Goal: Task Accomplishment & Management: Manage account settings

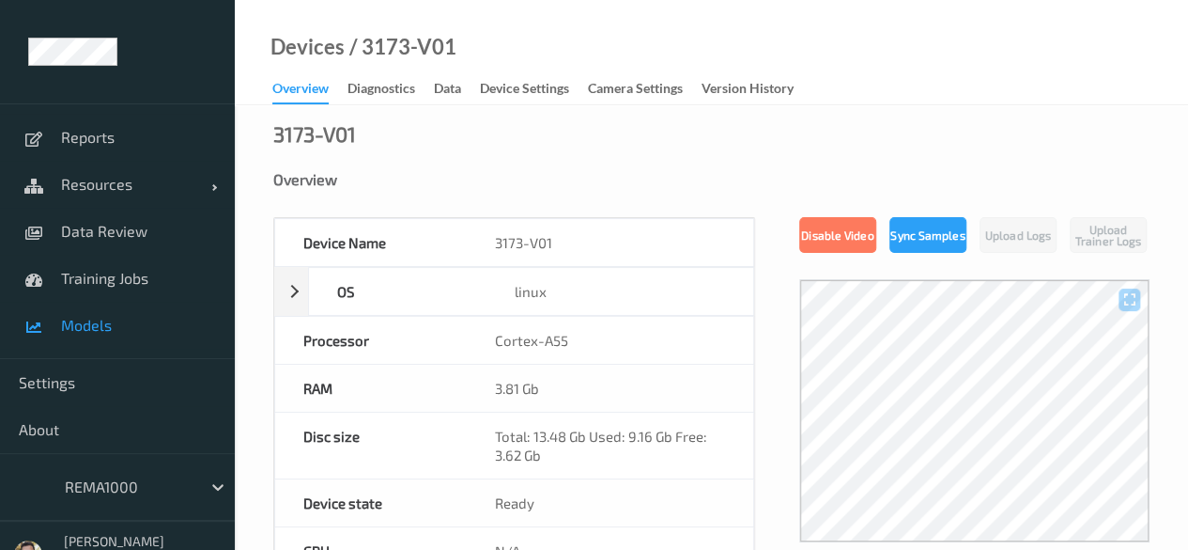
click at [96, 315] on link "Models" at bounding box center [117, 325] width 235 height 47
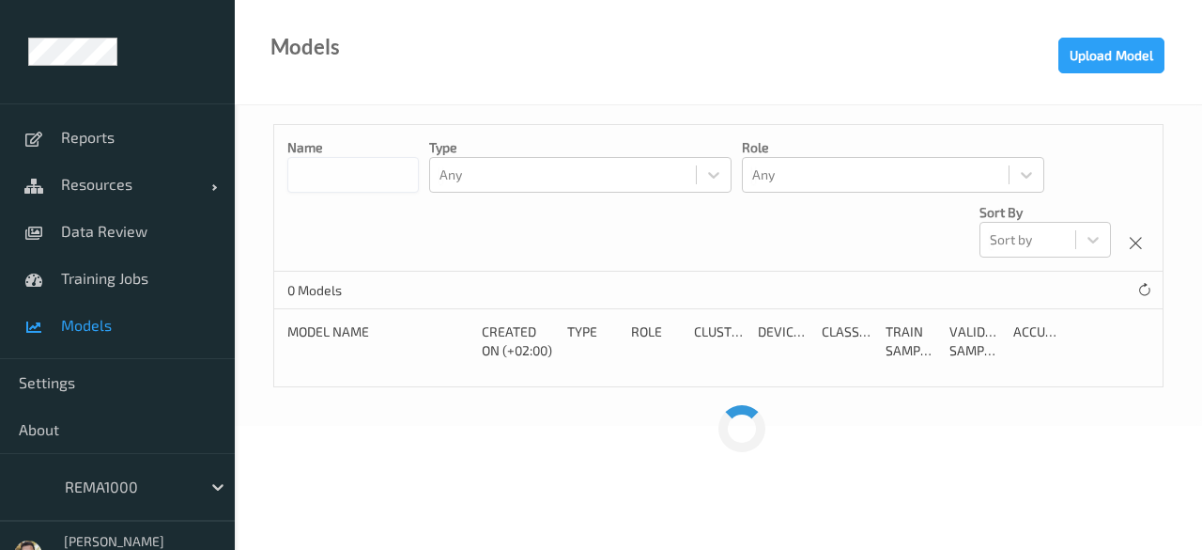
click at [167, 504] on div "REMA1000" at bounding box center [117, 487] width 235 height 68
click at [158, 473] on div "REMA1000" at bounding box center [128, 487] width 146 height 30
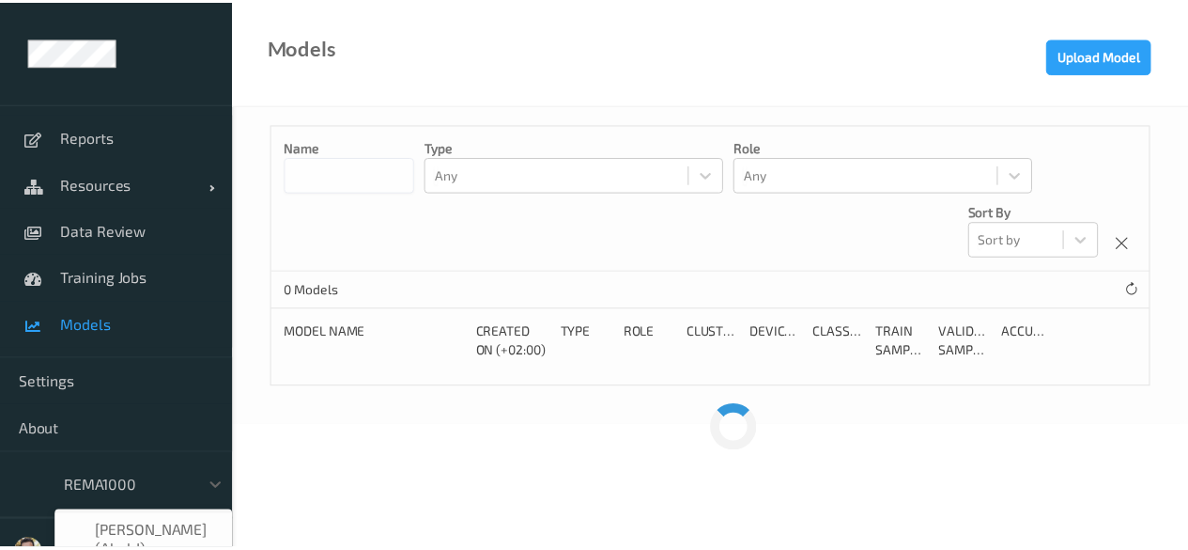
scroll to position [192, 0]
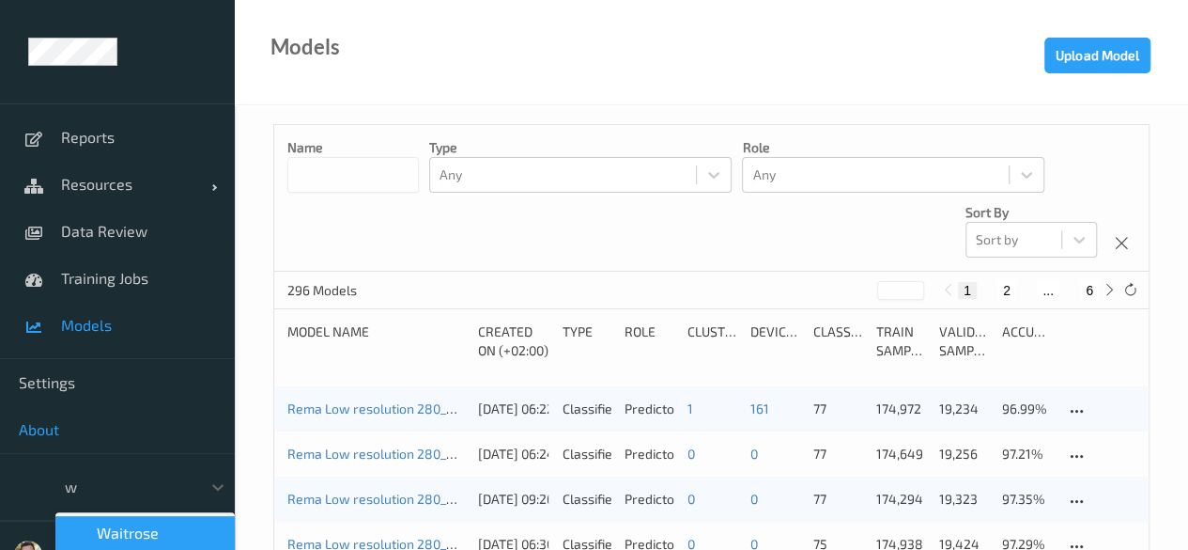
type input "wh"
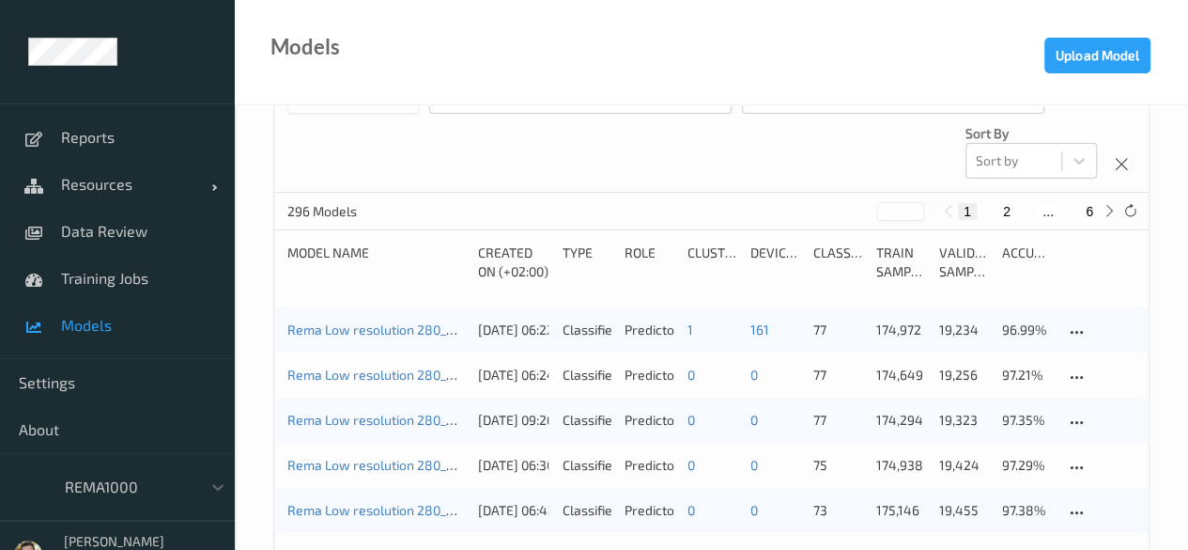
scroll to position [95, 0]
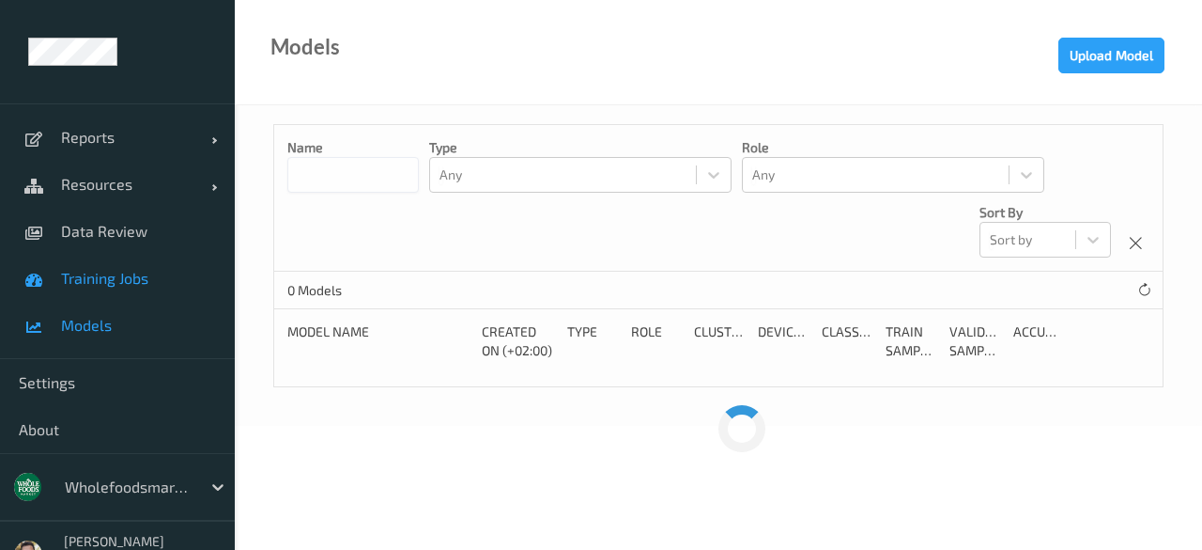
click at [154, 273] on span "Training Jobs" at bounding box center [138, 278] width 155 height 19
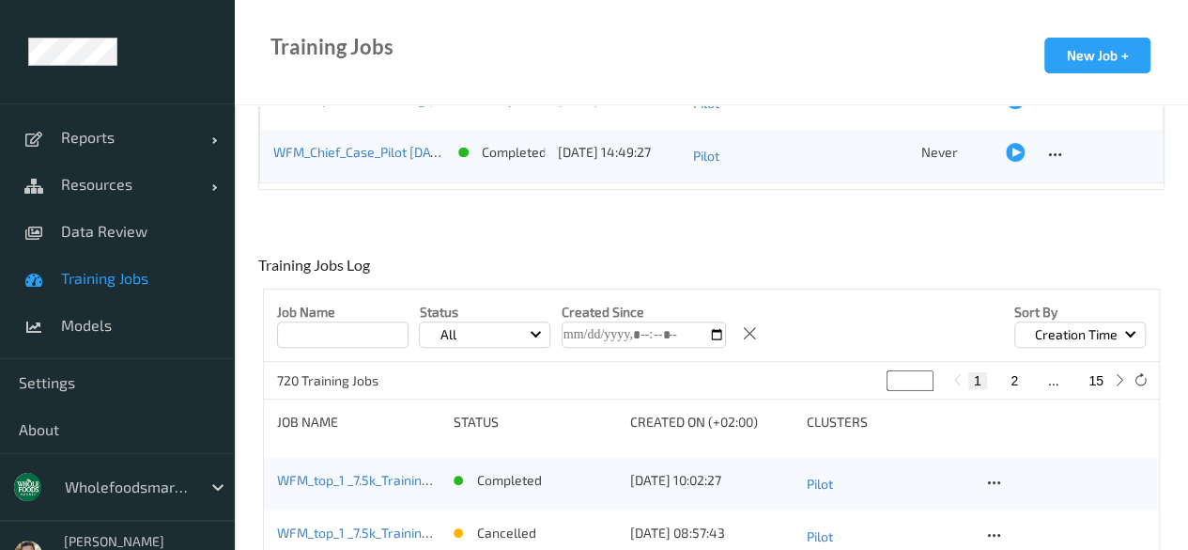
scroll to position [256, 0]
click at [70, 307] on link "Models" at bounding box center [117, 325] width 235 height 47
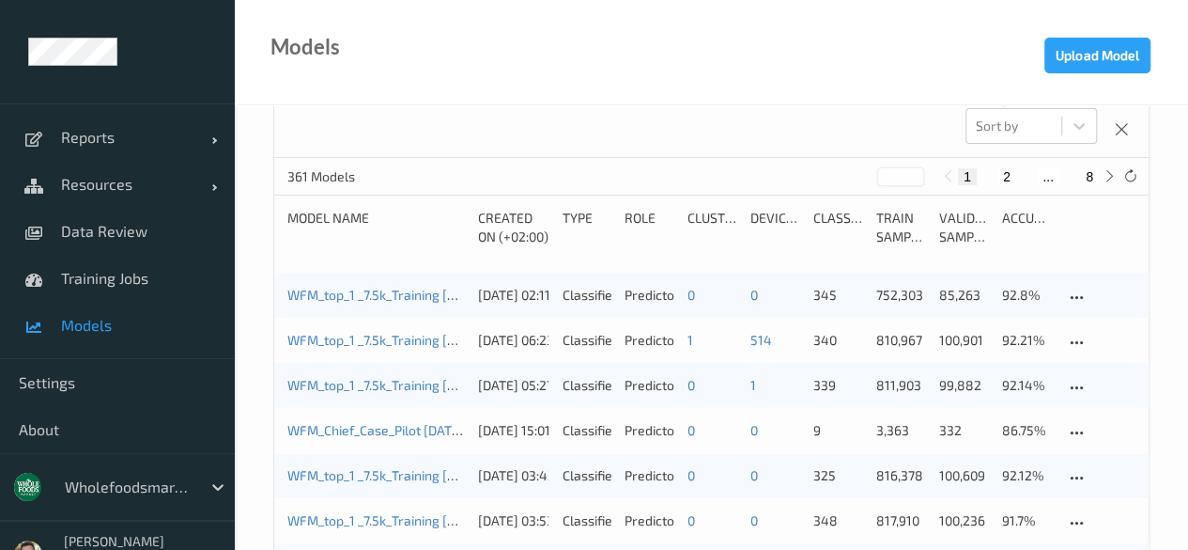
scroll to position [126, 0]
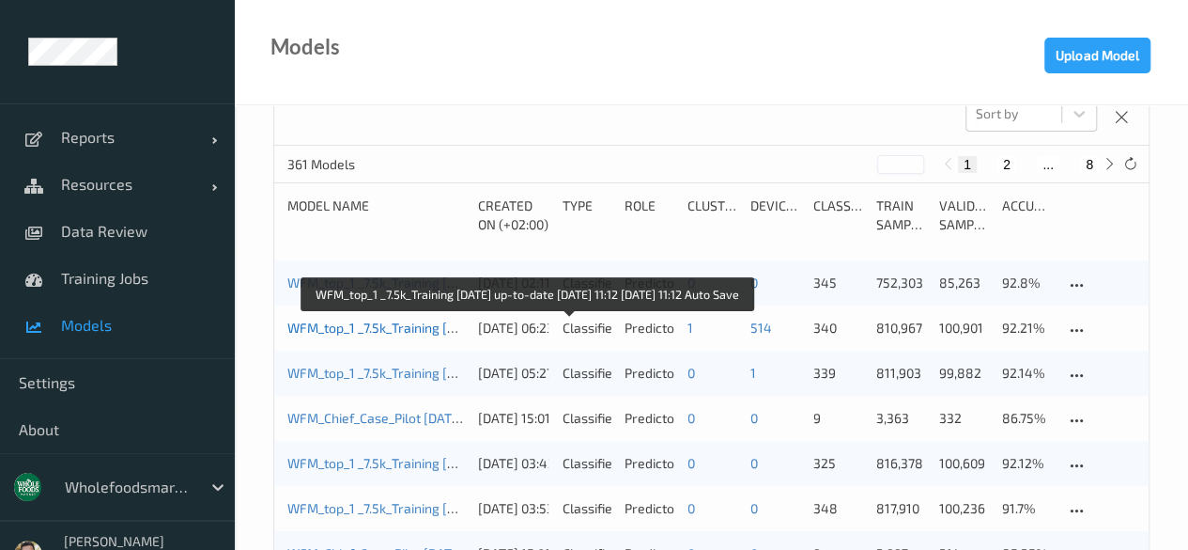
click at [430, 335] on link "WFM_top_1 _7.5k_Training 2025-05-22 up-to-date 2025-08-14 11:12 2025-08-14 11:1…" at bounding box center [523, 327] width 473 height 16
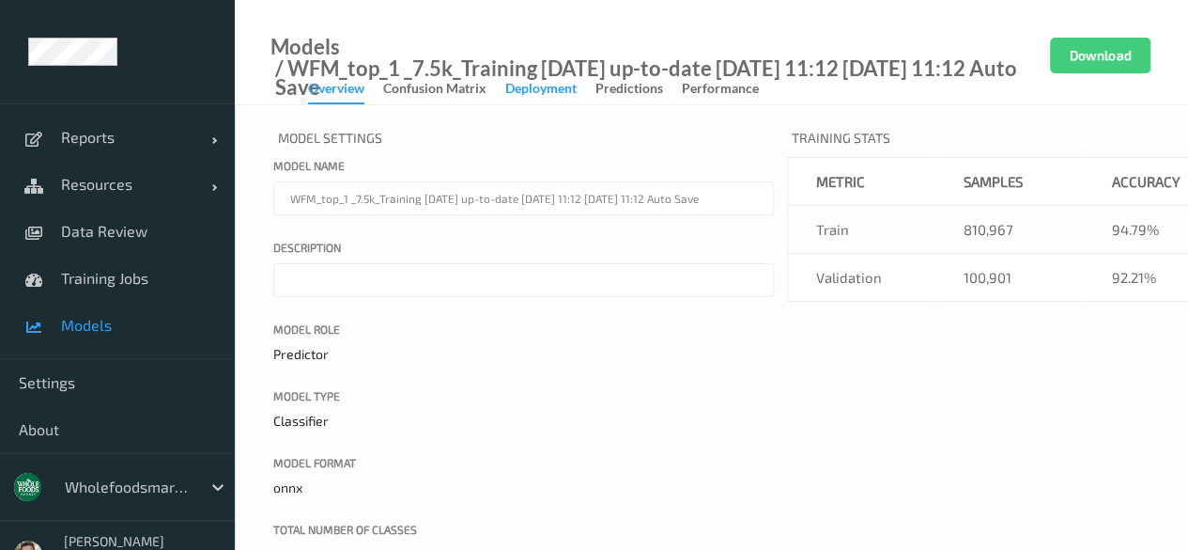
click at [552, 95] on div "Deployment" at bounding box center [540, 90] width 71 height 23
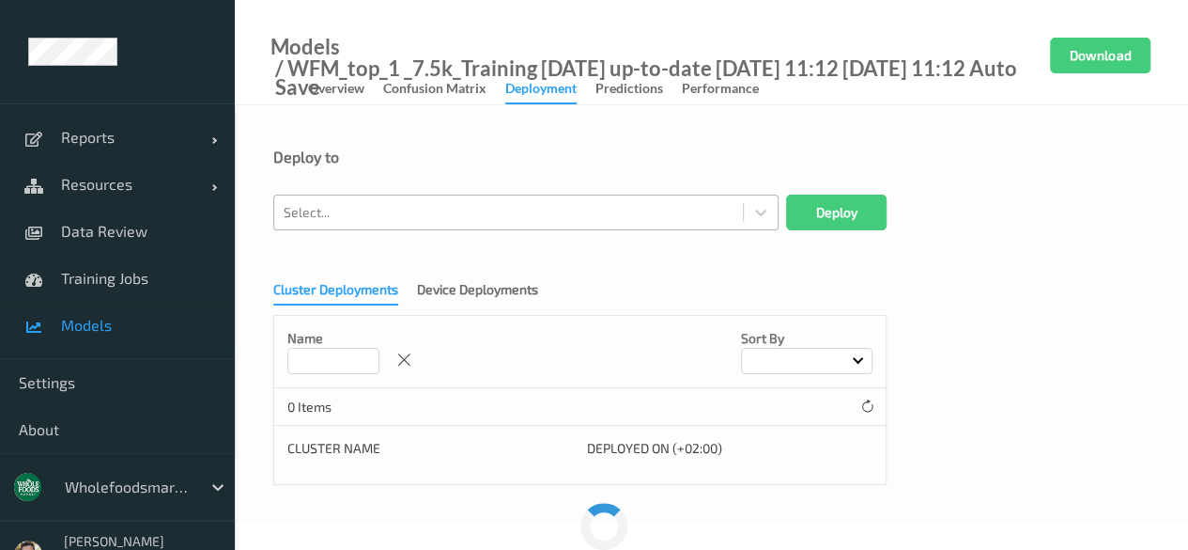
click at [558, 211] on div at bounding box center [509, 212] width 450 height 23
click at [567, 215] on div at bounding box center [509, 212] width 450 height 23
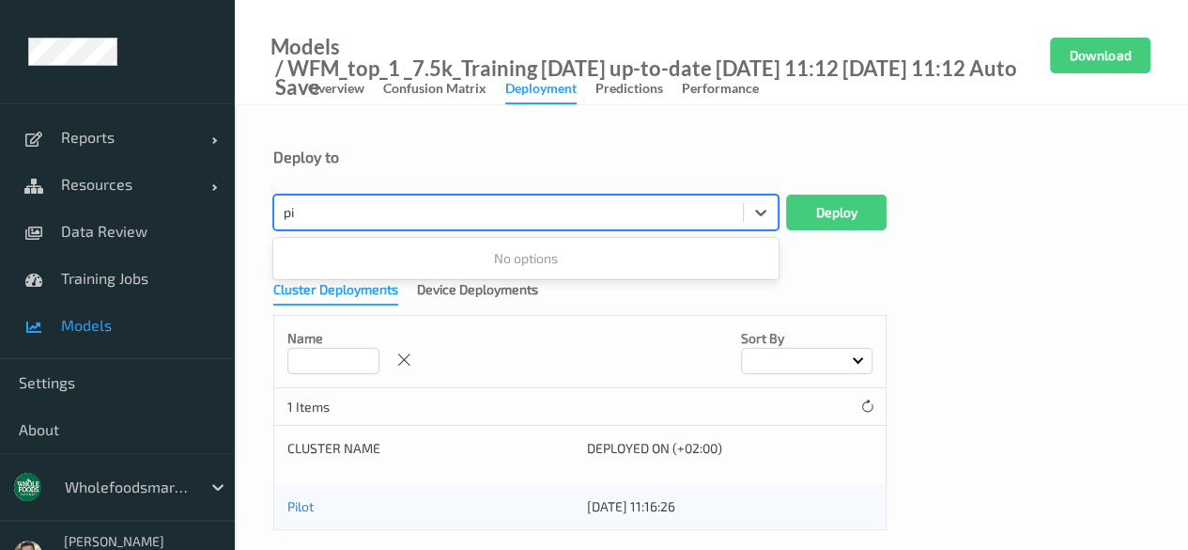
type input "p"
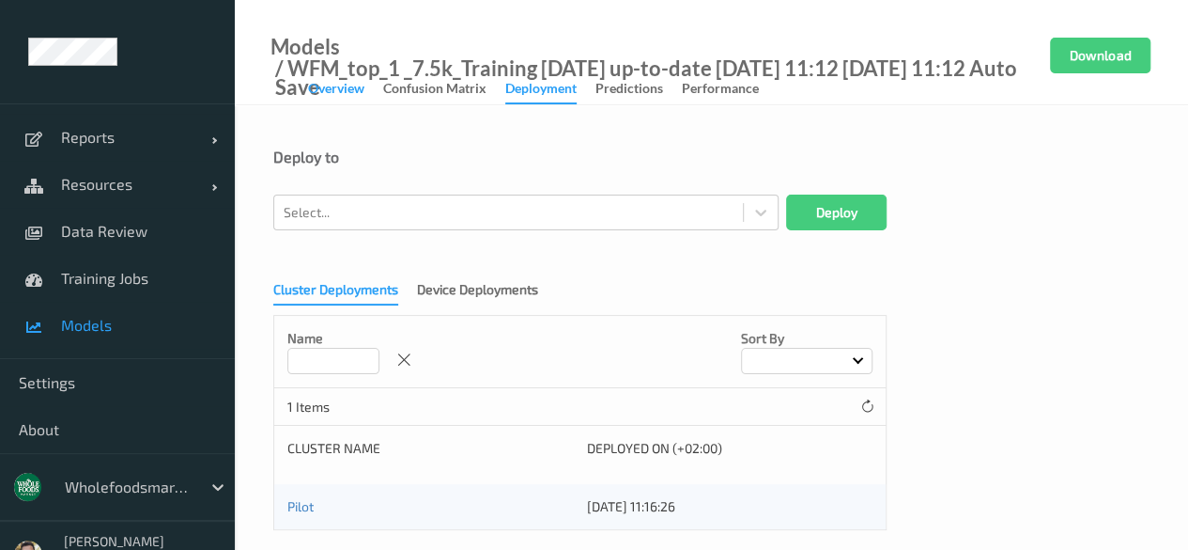
click at [339, 85] on div "Overview" at bounding box center [336, 90] width 56 height 23
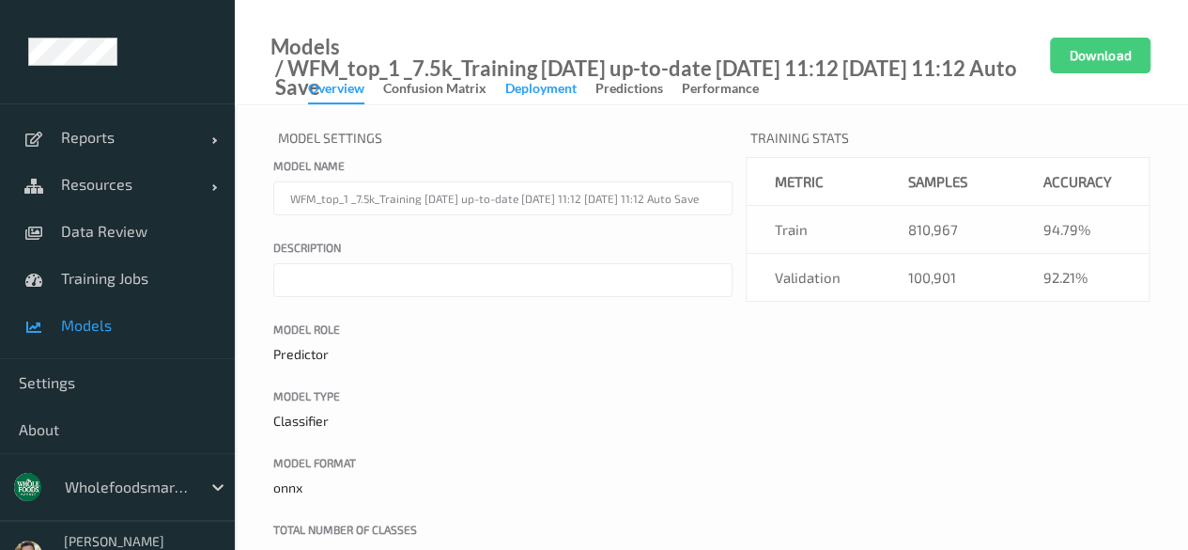
click at [565, 86] on div "Deployment" at bounding box center [540, 90] width 71 height 23
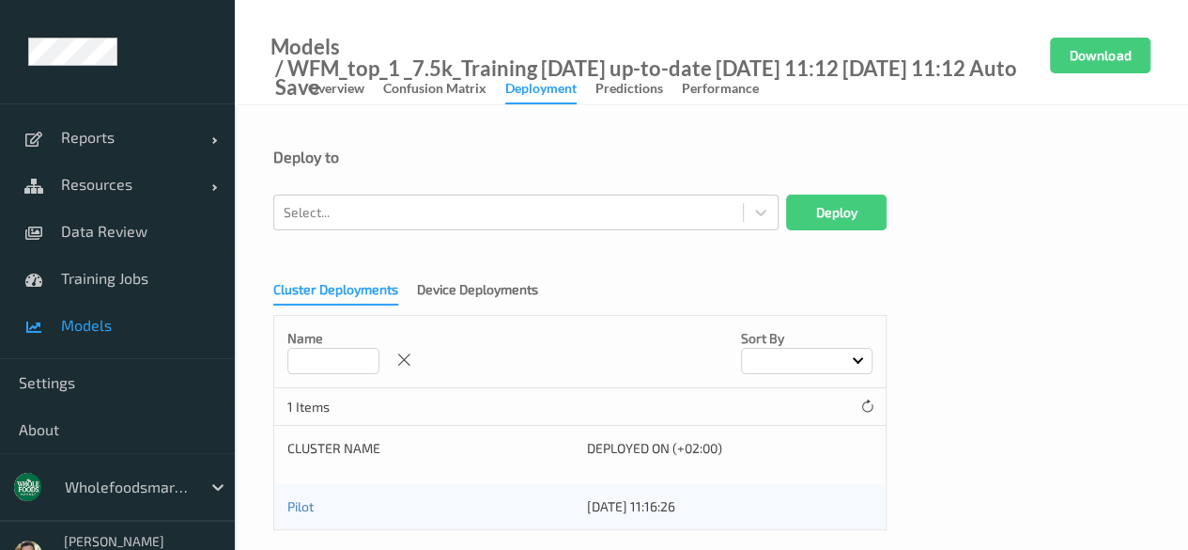
click at [128, 337] on link "Models" at bounding box center [117, 325] width 235 height 47
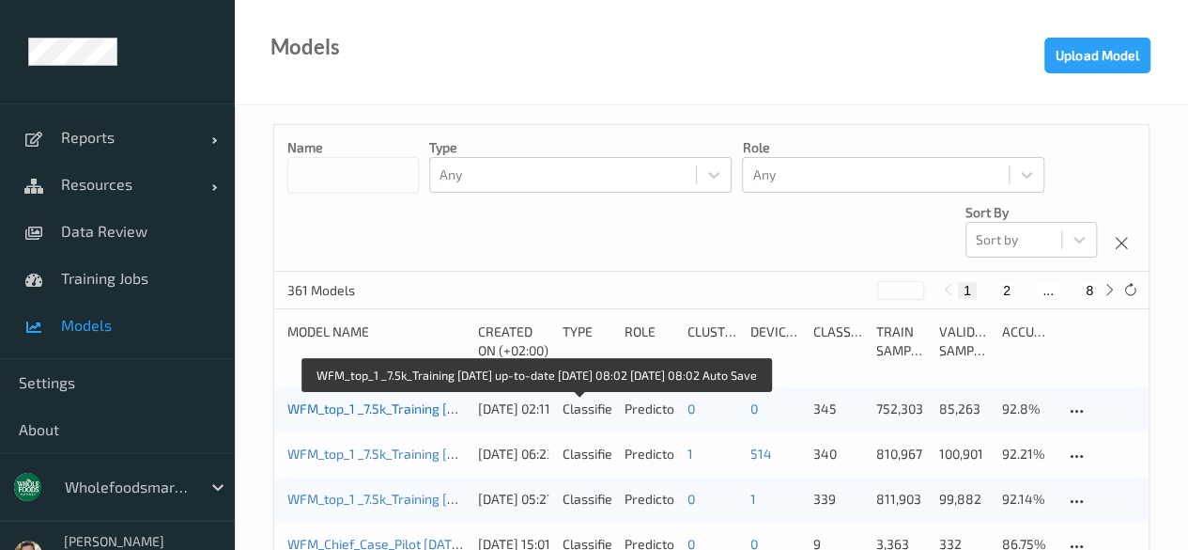
click at [365, 416] on link "WFM_top_1 _7.5k_Training 2025-05-22 up-to-date 2025-08-25 08:02 2025-08-25 08:0…" at bounding box center [530, 408] width 487 height 16
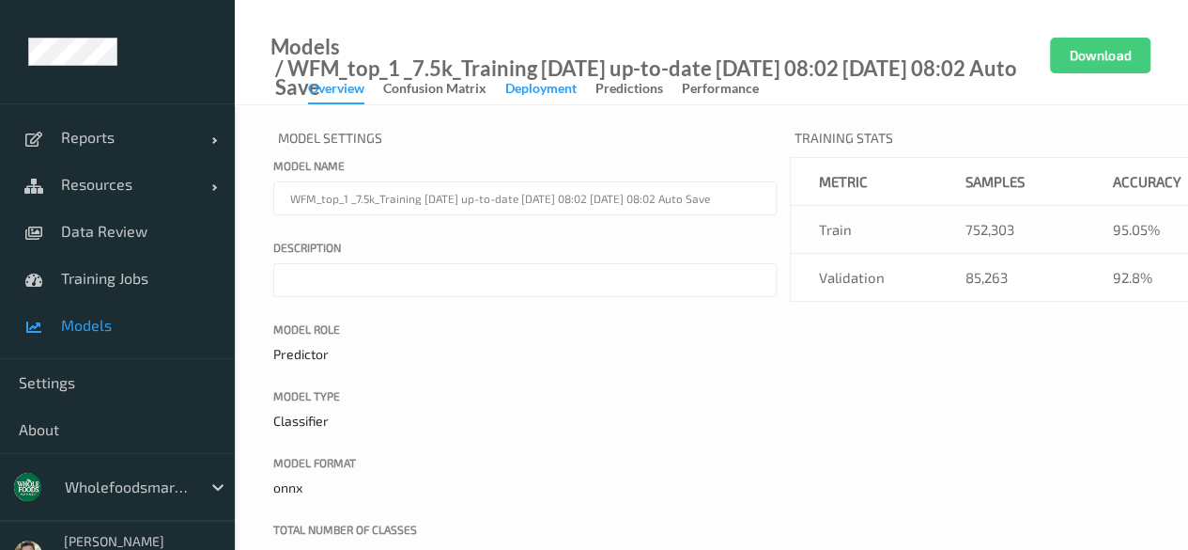
click at [520, 94] on div "Deployment" at bounding box center [540, 90] width 71 height 23
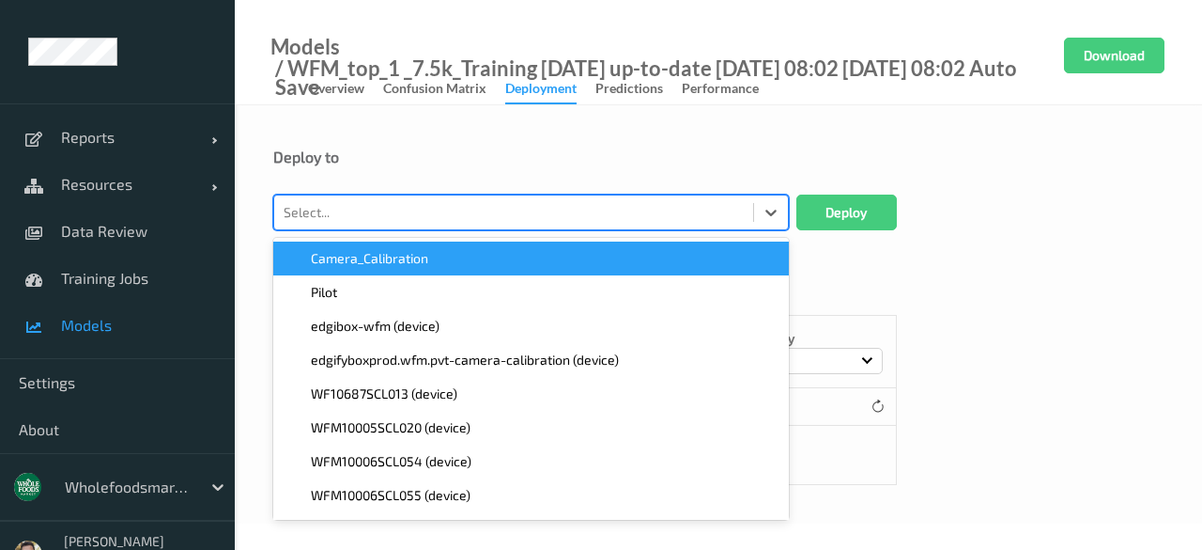
click at [443, 209] on div at bounding box center [514, 212] width 460 height 23
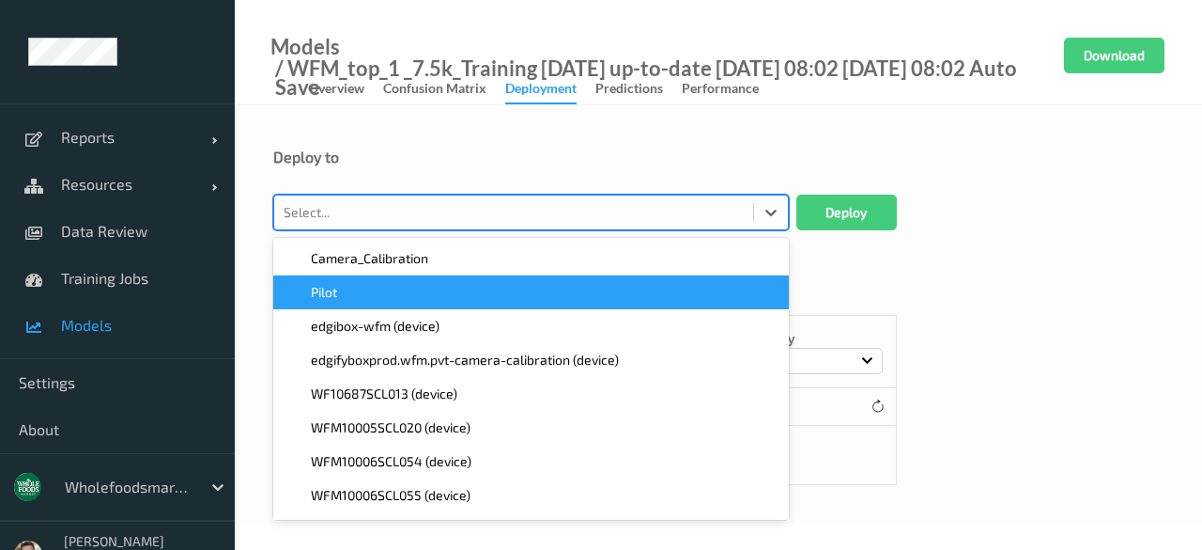
click at [430, 290] on div "Pilot" at bounding box center [531, 292] width 493 height 19
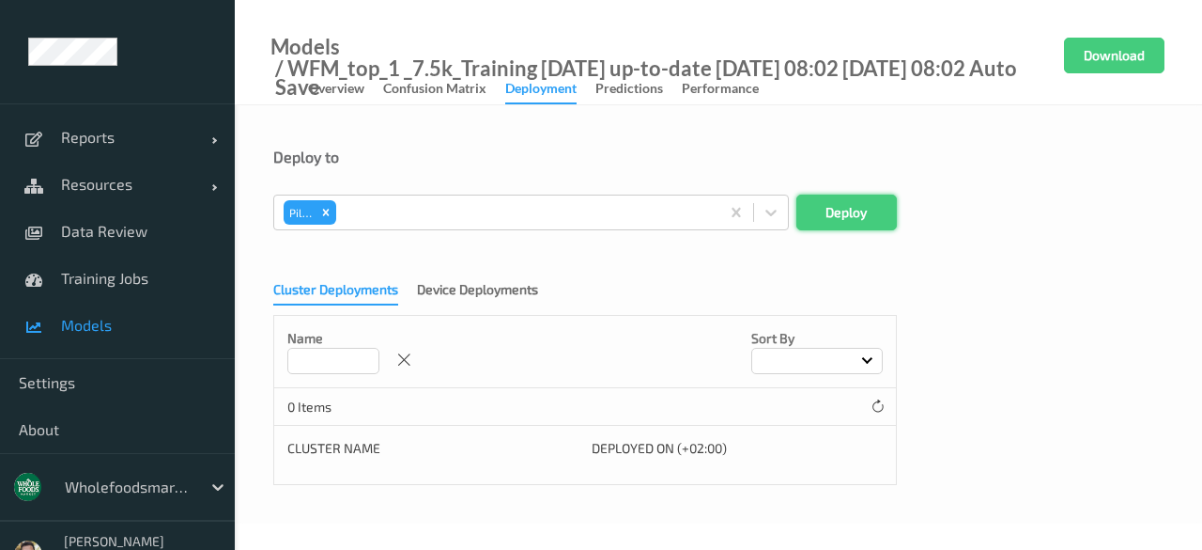
click at [829, 206] on button "Deploy" at bounding box center [847, 212] width 101 height 36
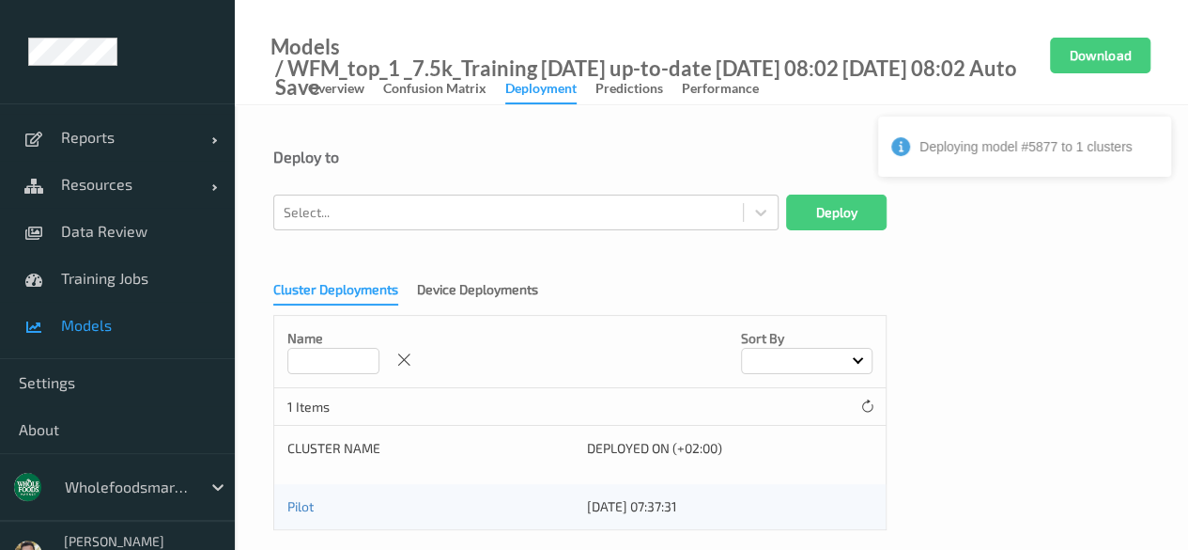
click at [154, 485] on div at bounding box center [128, 486] width 127 height 23
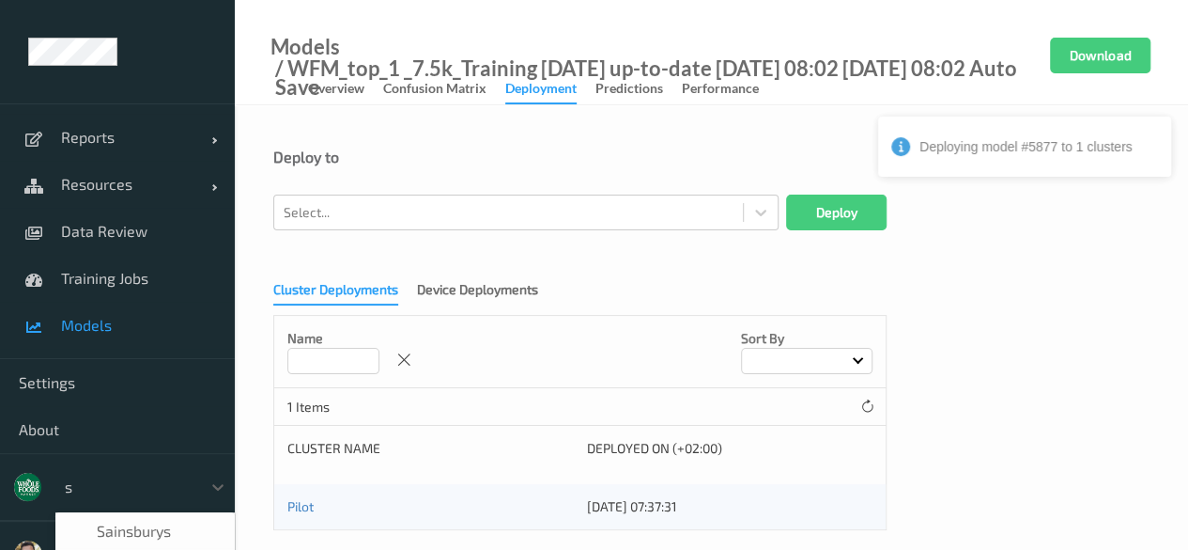
scroll to position [23, 0]
type input "shu"
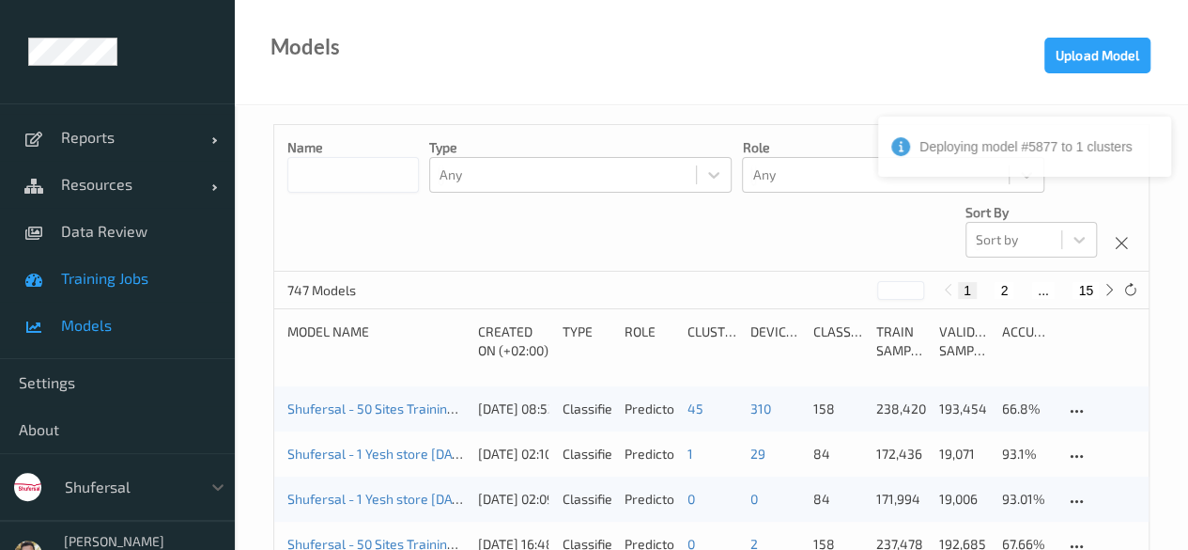
click at [140, 274] on span "Training Jobs" at bounding box center [138, 278] width 155 height 19
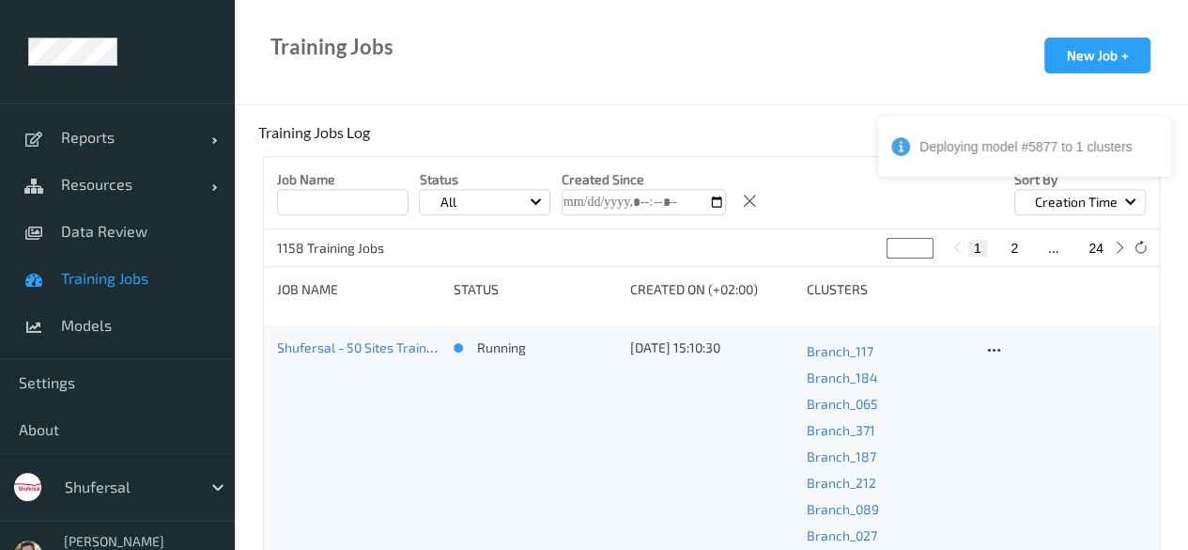
scroll to position [398, 0]
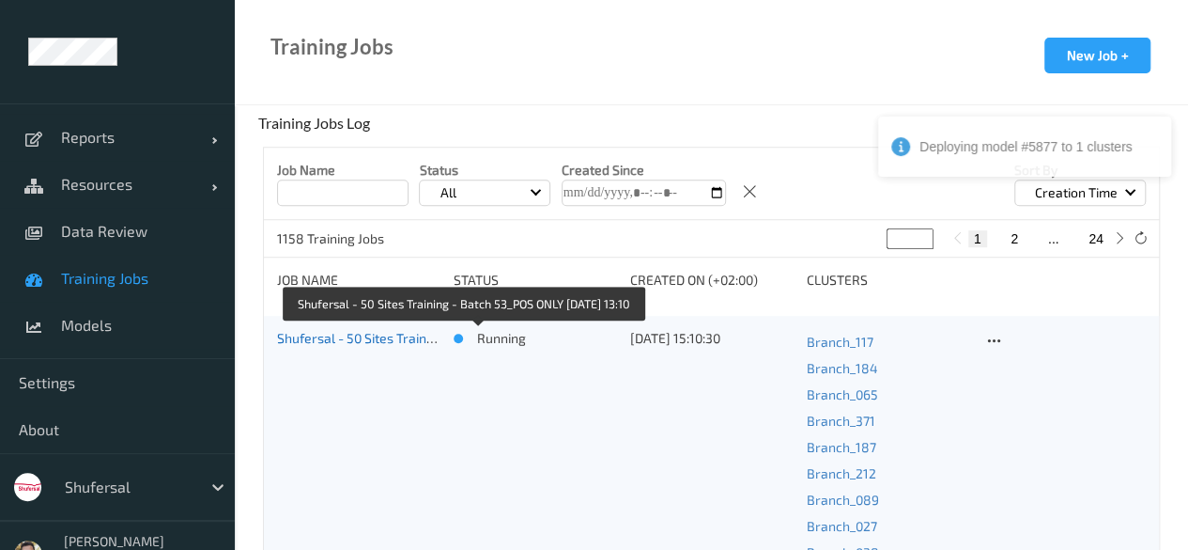
click at [380, 334] on link "Shufersal - 50 Sites Training - Batch 53_POS ONLY [DATE] 13:10" at bounding box center [461, 338] width 369 height 16
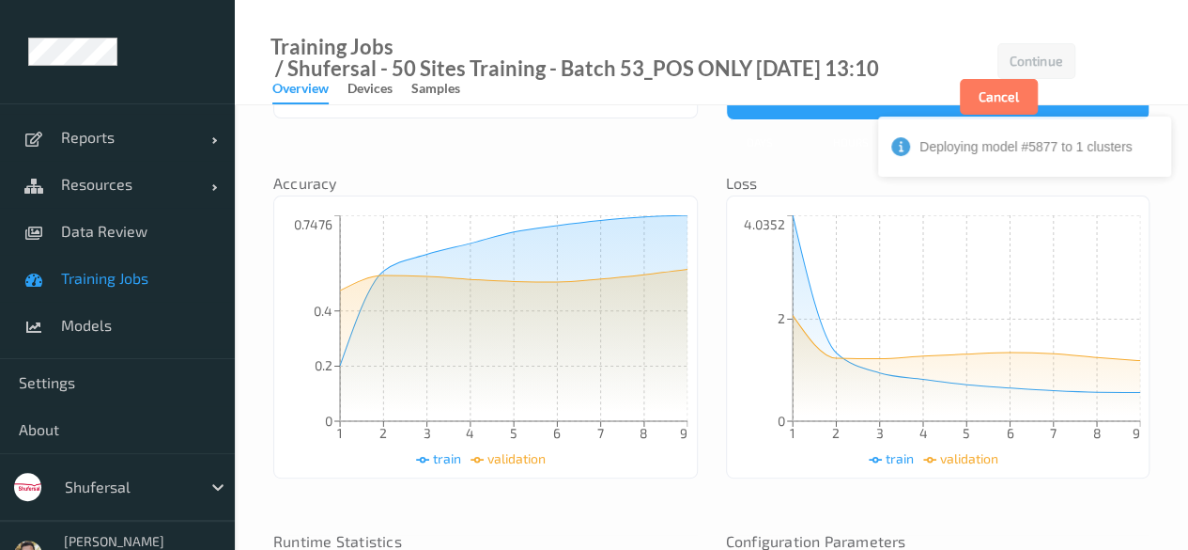
scroll to position [186, 0]
click at [994, 91] on button "Cancel" at bounding box center [999, 97] width 78 height 36
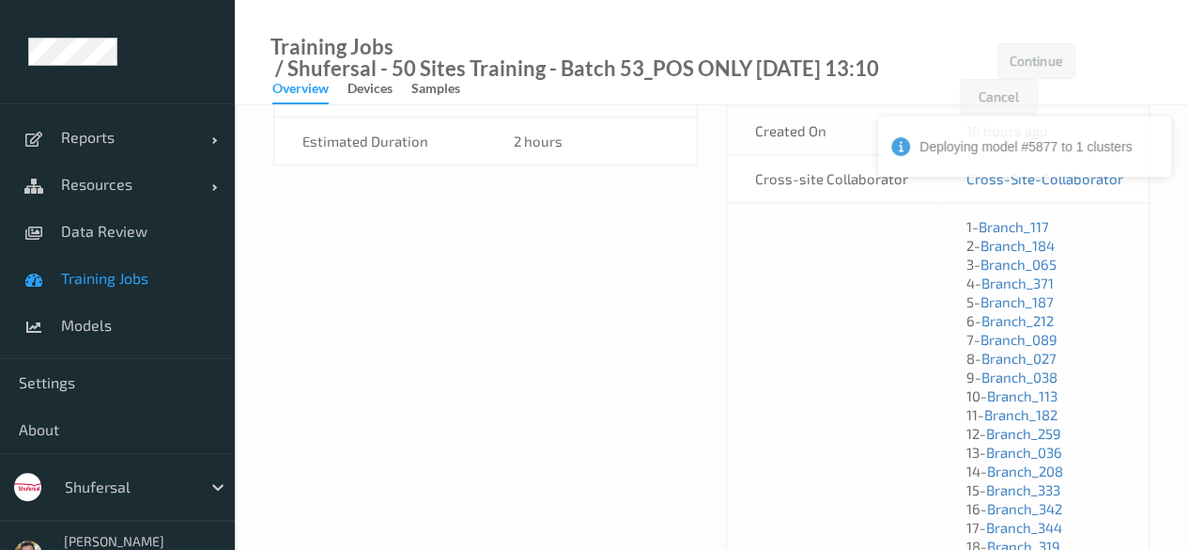
scroll to position [810, 0]
click at [139, 273] on span "Training Jobs" at bounding box center [138, 278] width 155 height 19
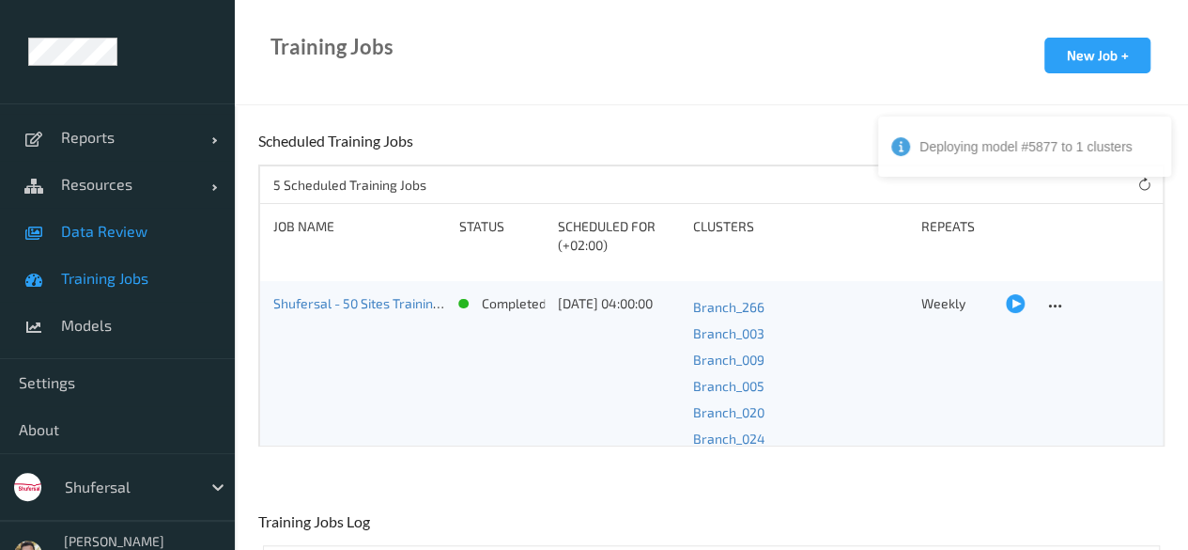
click at [122, 225] on span "Data Review" at bounding box center [138, 231] width 155 height 19
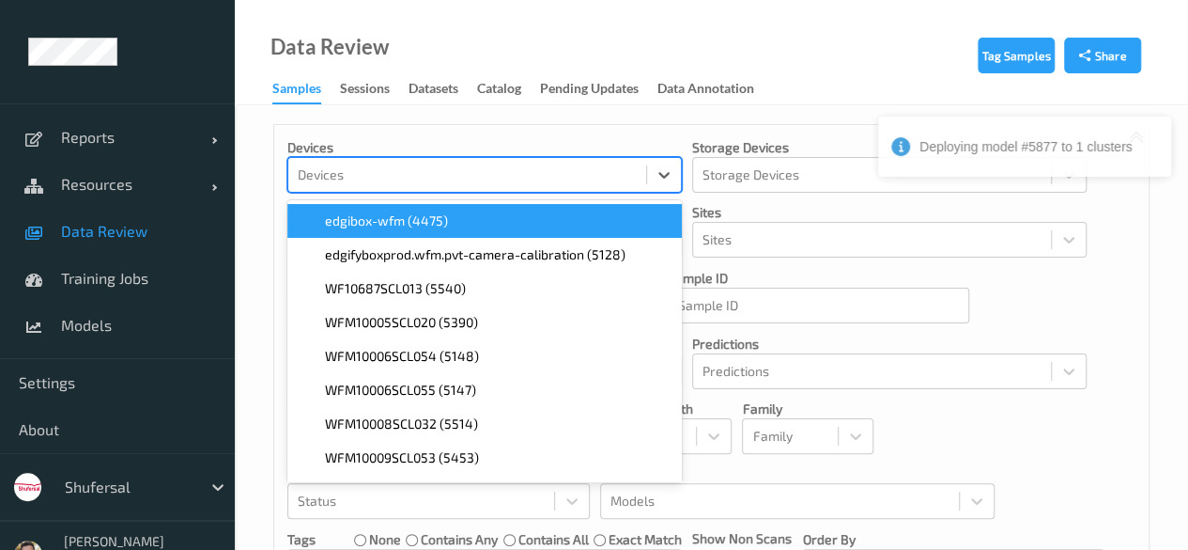
click at [445, 168] on div at bounding box center [467, 174] width 339 height 23
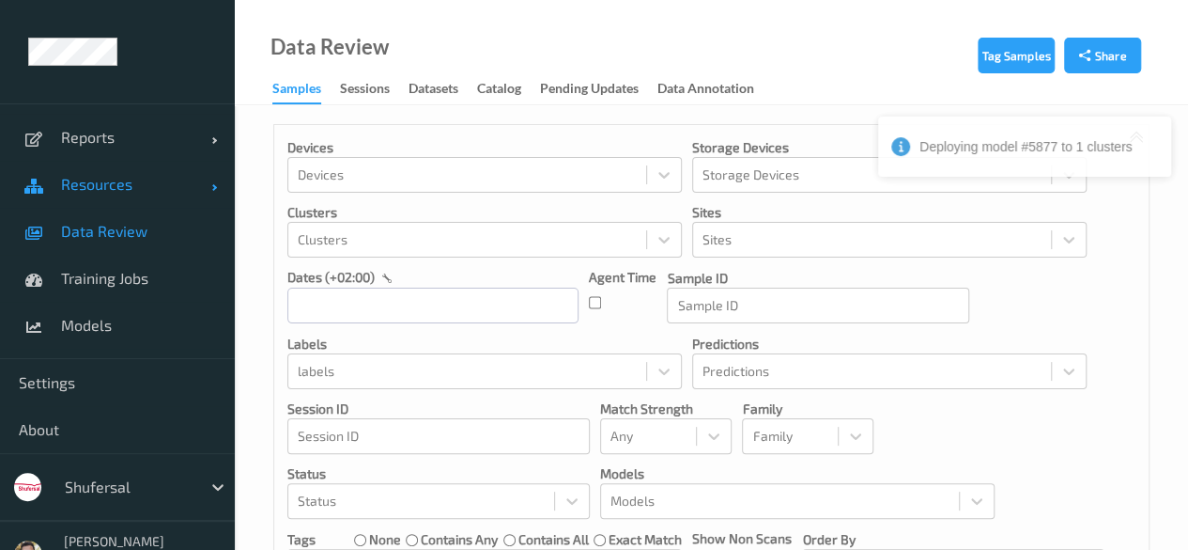
click at [108, 193] on span "Resources" at bounding box center [136, 184] width 150 height 19
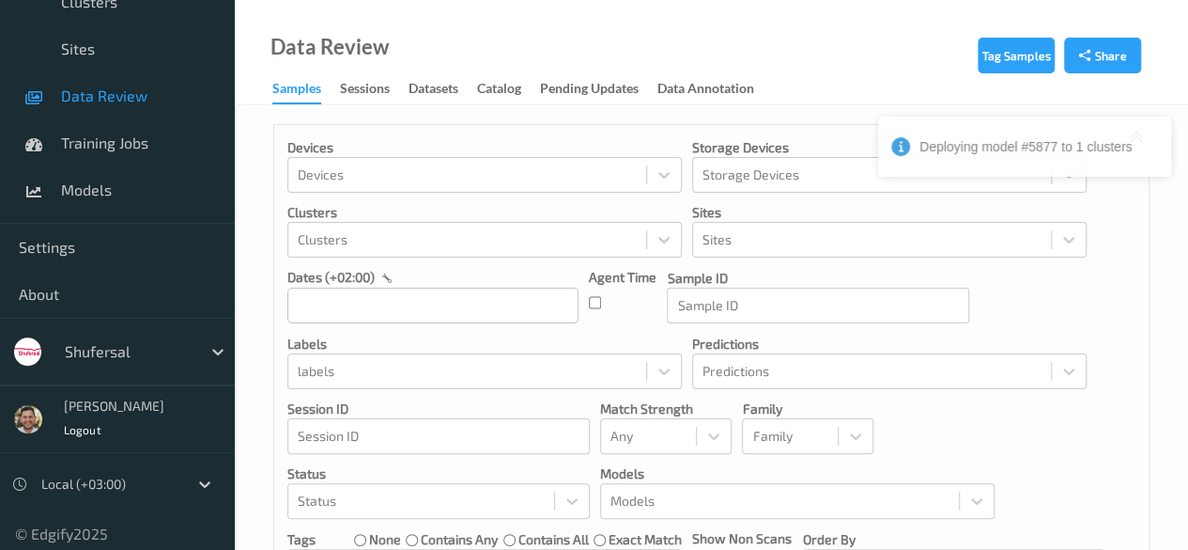
scroll to position [316, 0]
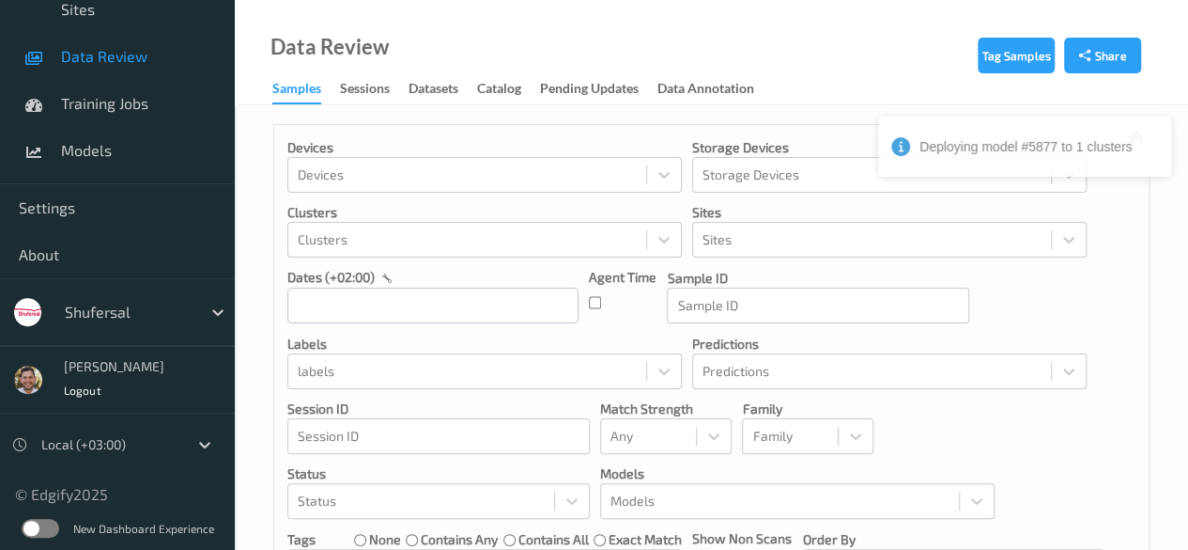
click at [32, 523] on label at bounding box center [41, 528] width 38 height 19
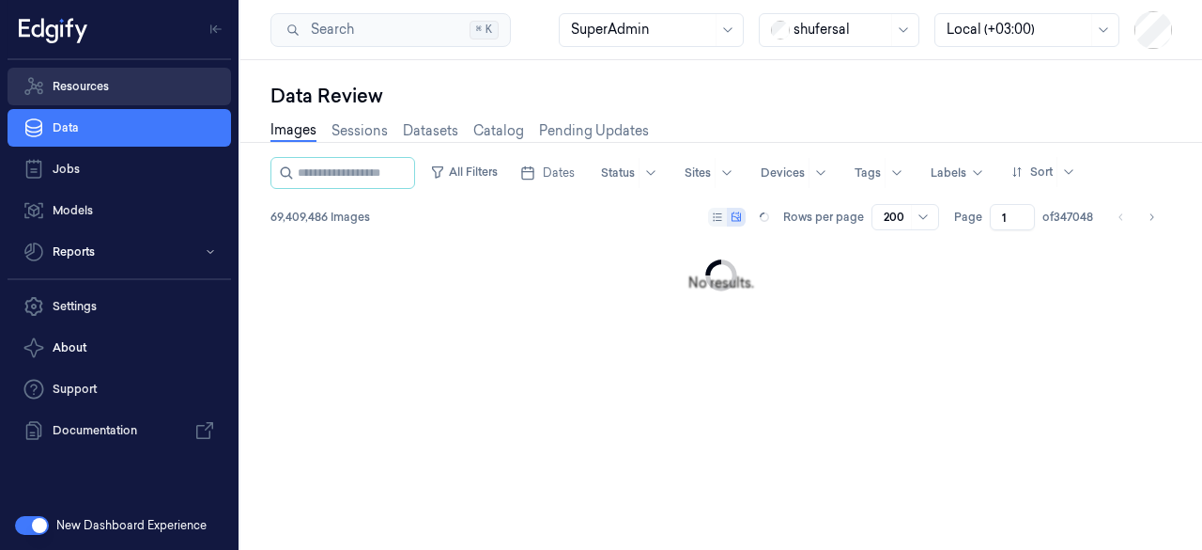
click at [180, 93] on link "Resources" at bounding box center [120, 87] width 224 height 38
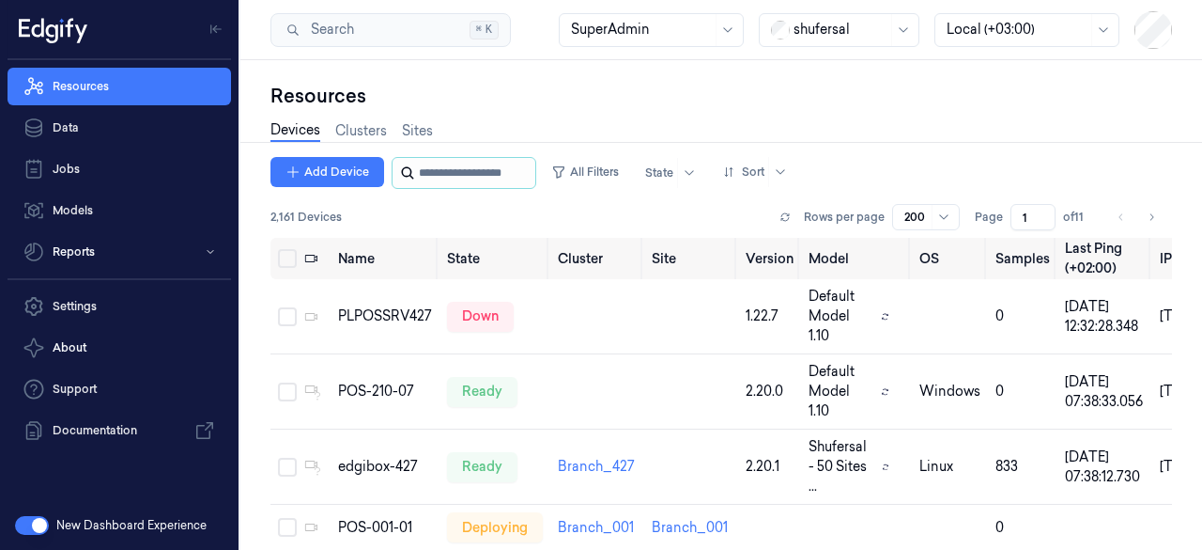
click at [486, 166] on input "string" at bounding box center [475, 173] width 113 height 30
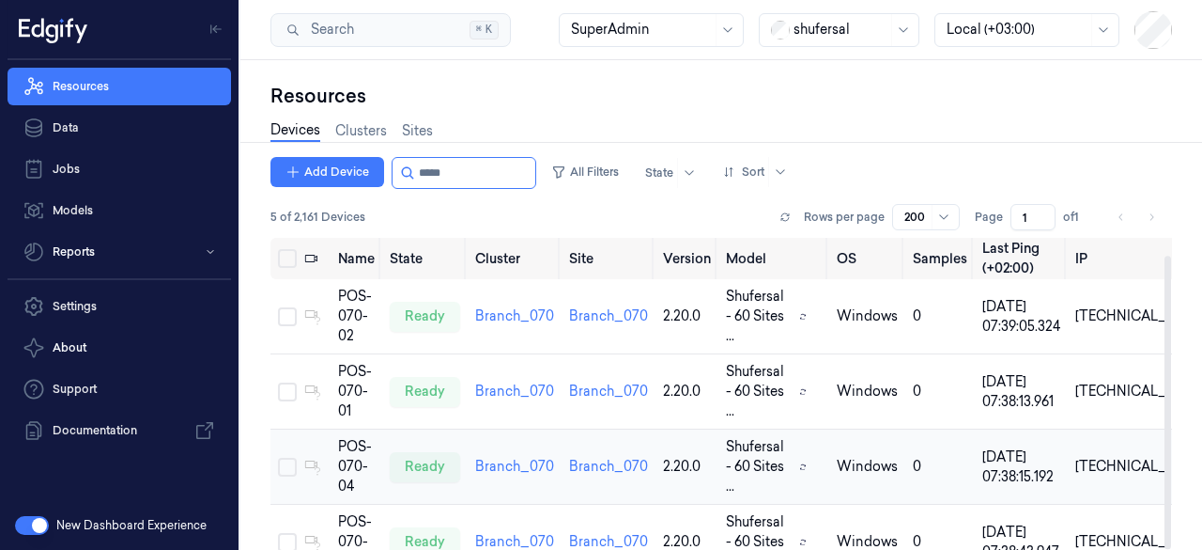
scroll to position [18, 0]
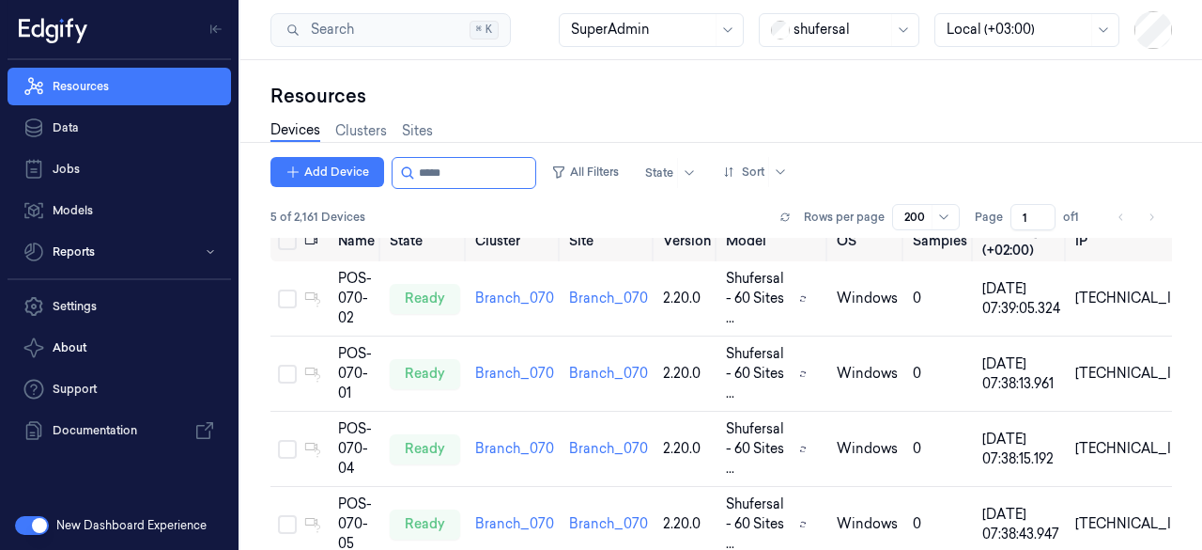
type input "*****"
click at [32, 519] on button "button" at bounding box center [32, 525] width 34 height 19
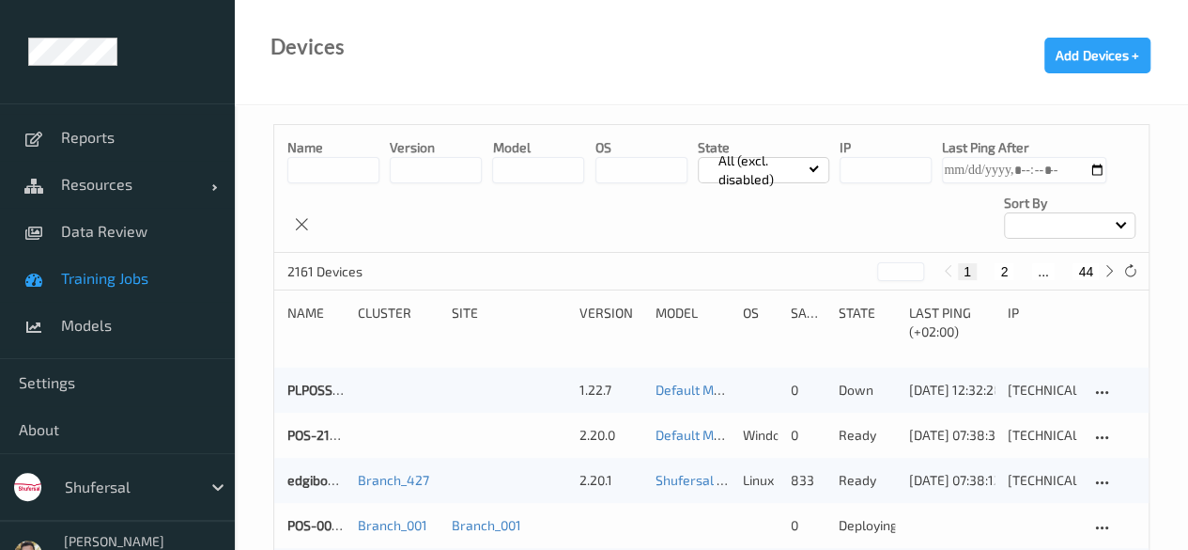
click at [158, 296] on link "Training Jobs" at bounding box center [117, 278] width 235 height 47
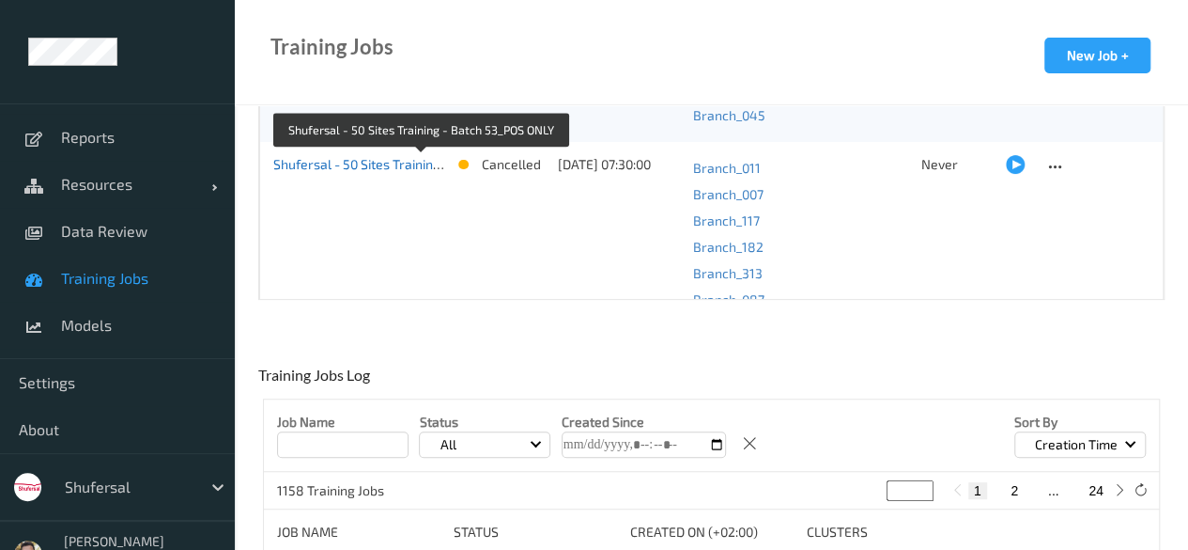
scroll to position [1202, 0]
click at [364, 159] on link "Shufersal - 50 Sites Training - Batch 53_POS ONLY" at bounding box center [420, 164] width 294 height 16
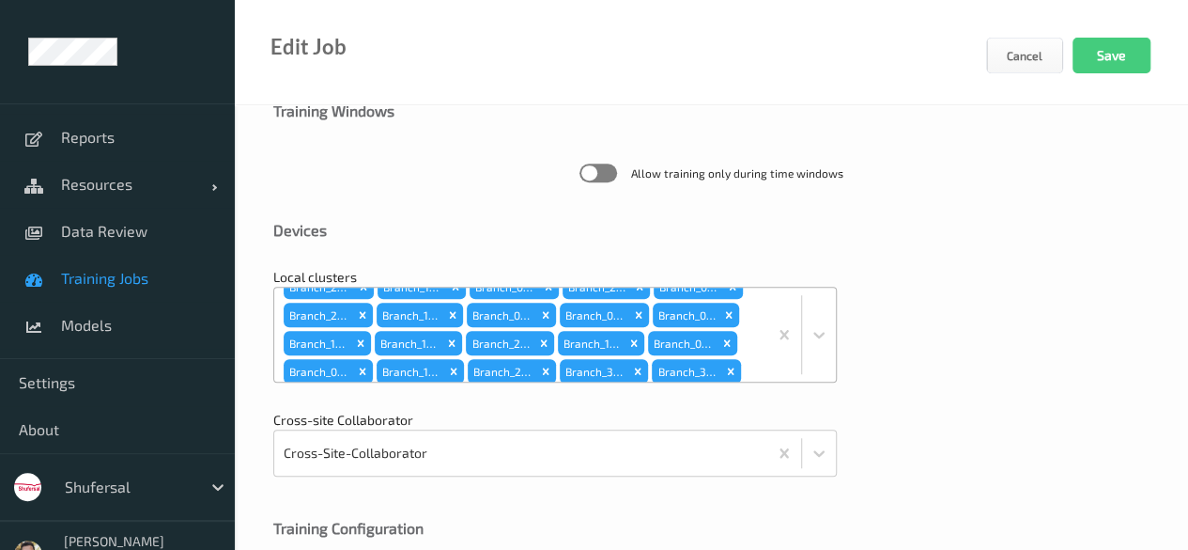
scroll to position [131, 0]
click at [553, 309] on div "Remove Branch_070" at bounding box center [545, 314] width 21 height 24
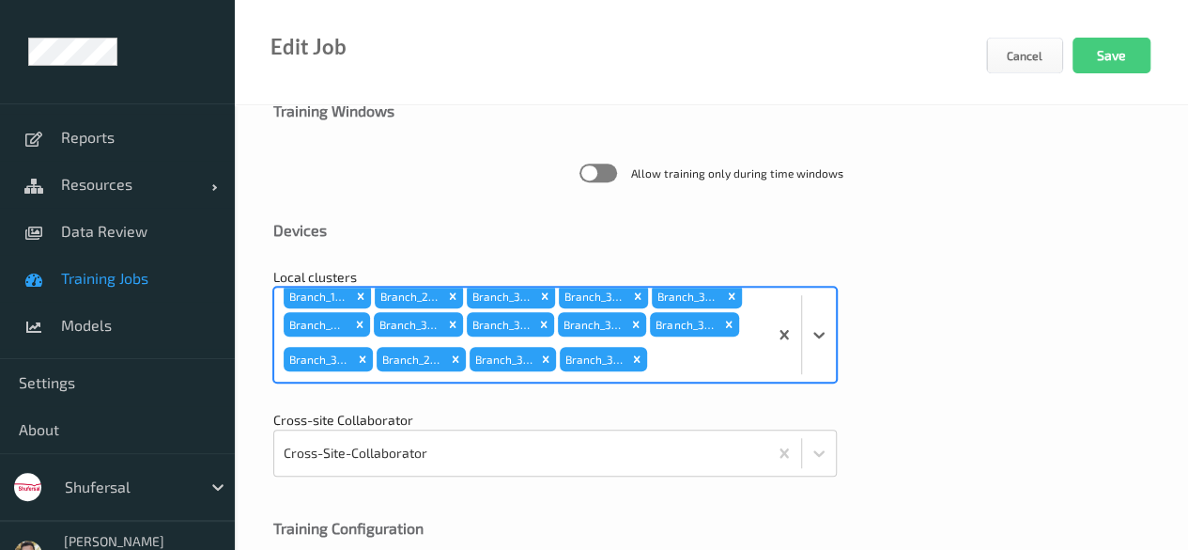
scroll to position [177, 0]
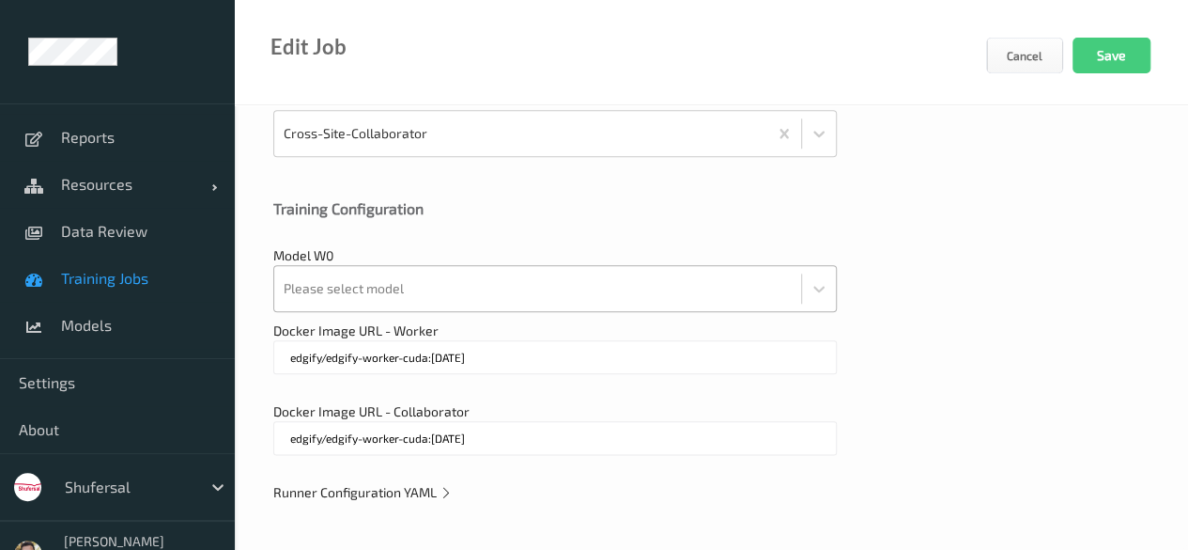
click at [546, 312] on div "Please select model" at bounding box center [555, 288] width 564 height 47
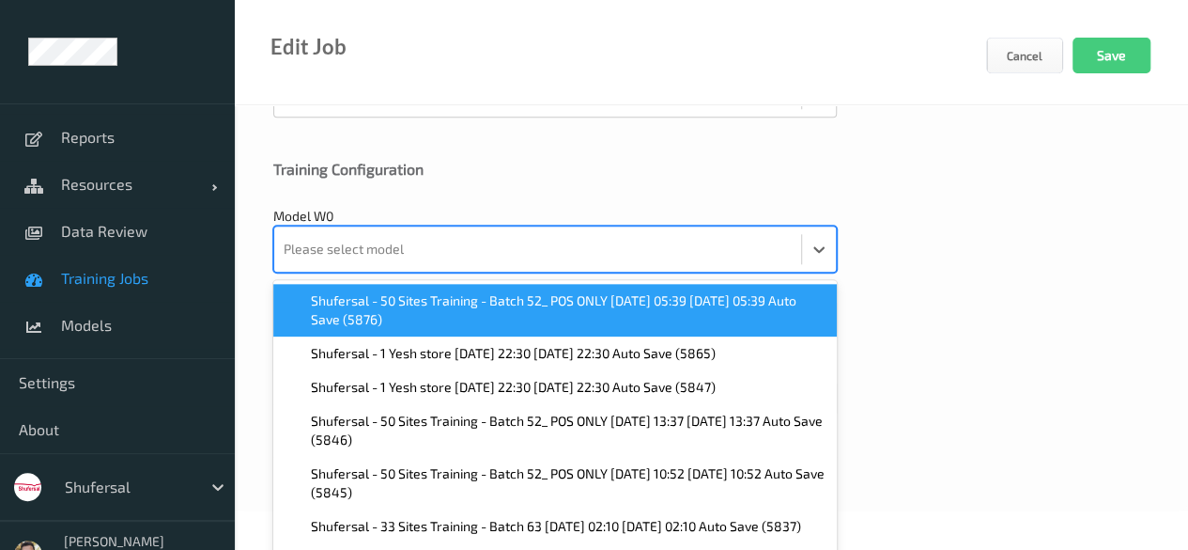
scroll to position [936, 0]
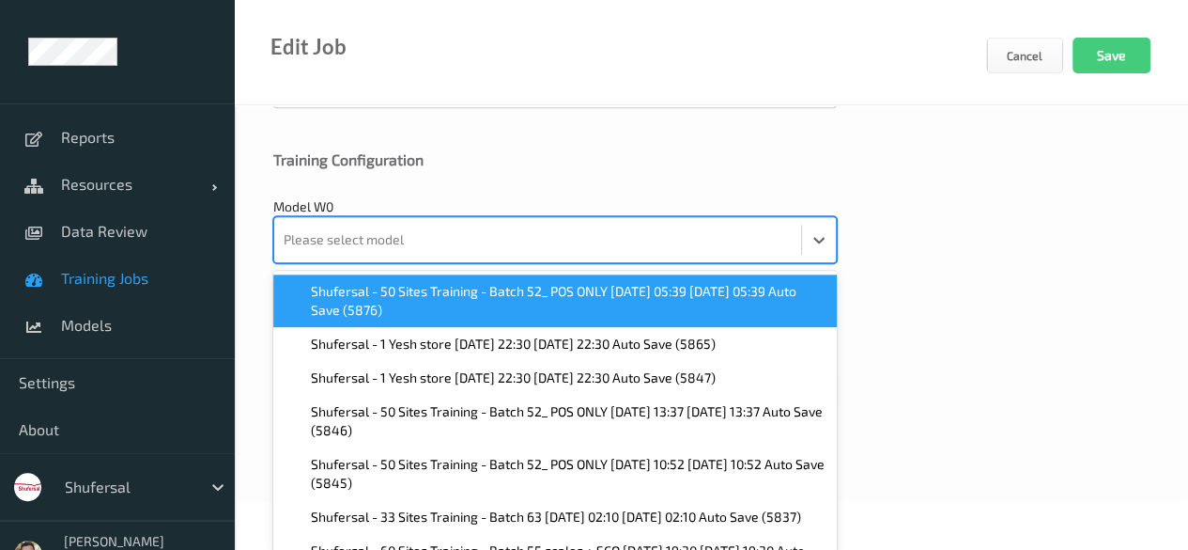
click at [575, 282] on span "Shufersal - 50 Sites Training - Batch 52_ POS ONLY [DATE] 05:39 [DATE] 05:39 Au…" at bounding box center [568, 301] width 515 height 38
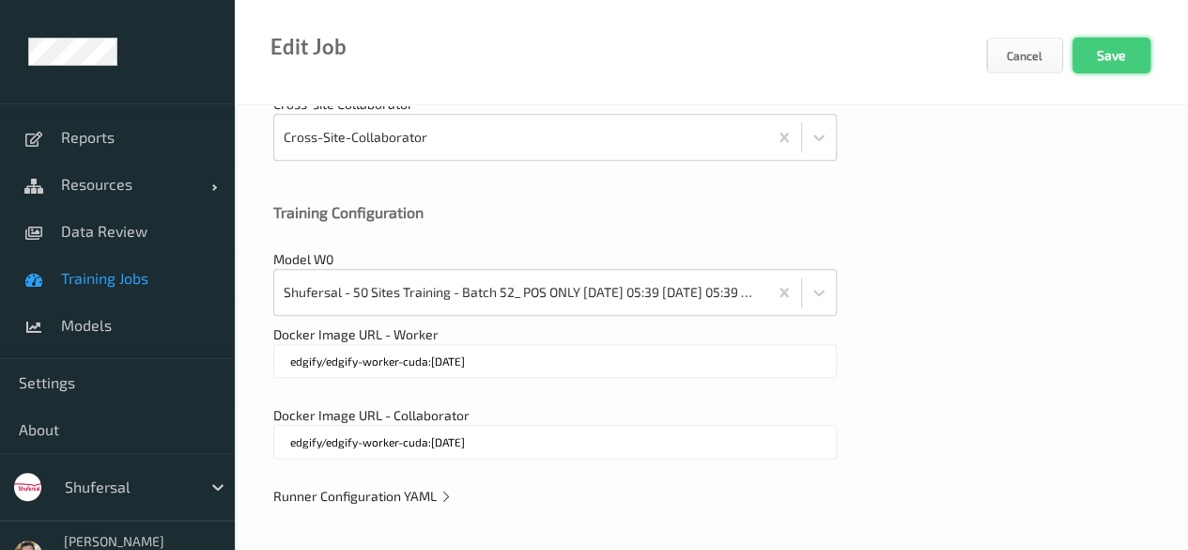
click at [1114, 61] on button "Save" at bounding box center [1112, 56] width 78 height 36
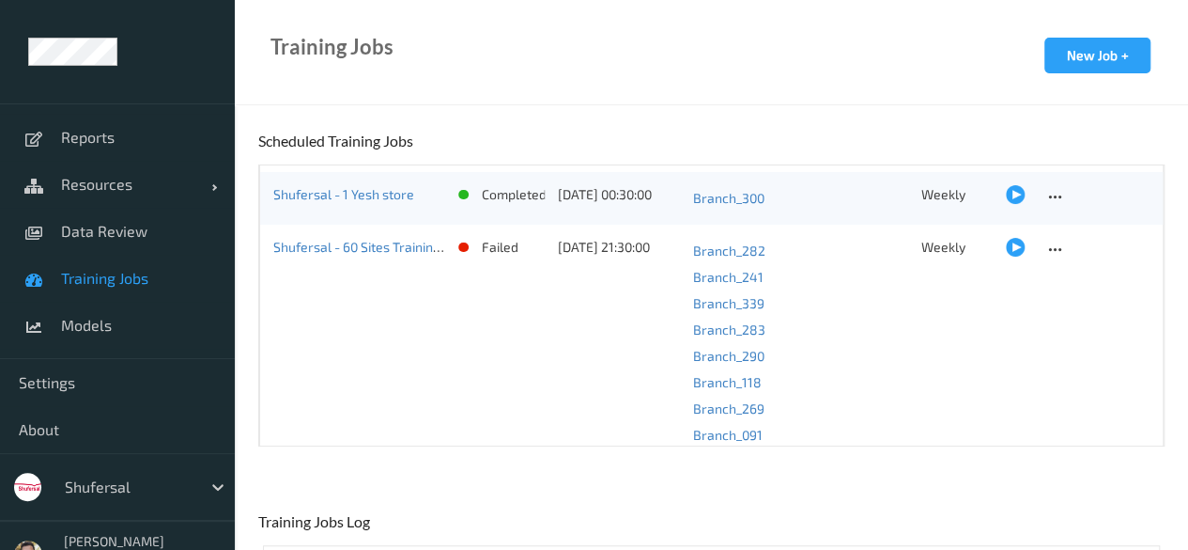
scroll to position [2637, 0]
click at [1011, 243] on div at bounding box center [1015, 244] width 19 height 19
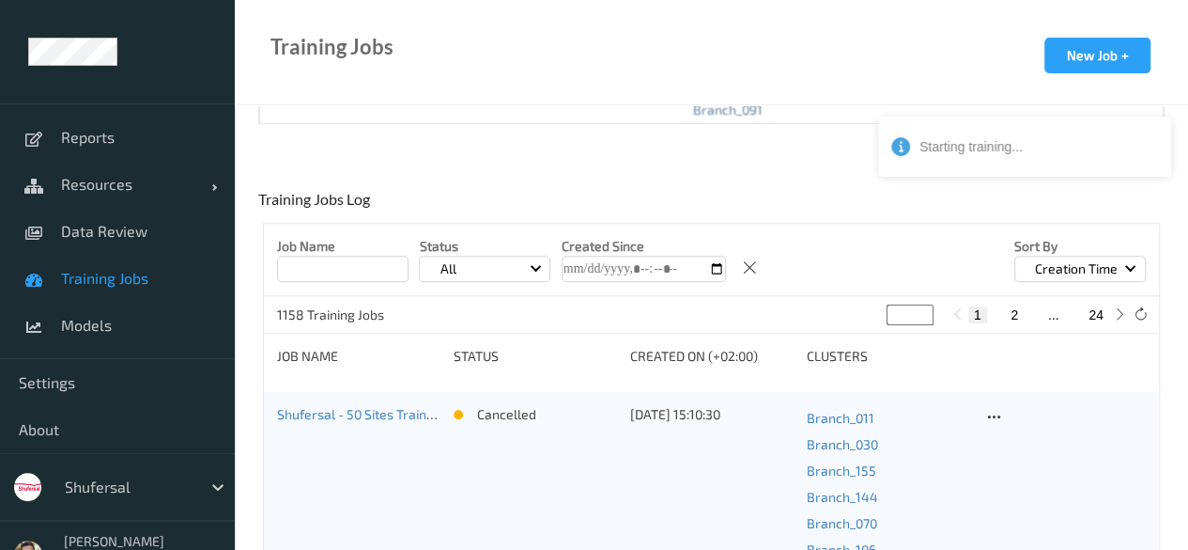
scroll to position [343, 0]
